Goal: Information Seeking & Learning: Get advice/opinions

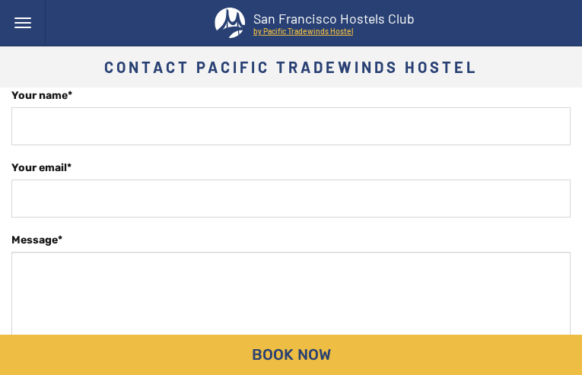
type input "WGEApgWvVUhqeVQS"
type input "[EMAIL_ADDRESS][DOMAIN_NAME]"
